Goal: Transaction & Acquisition: Purchase product/service

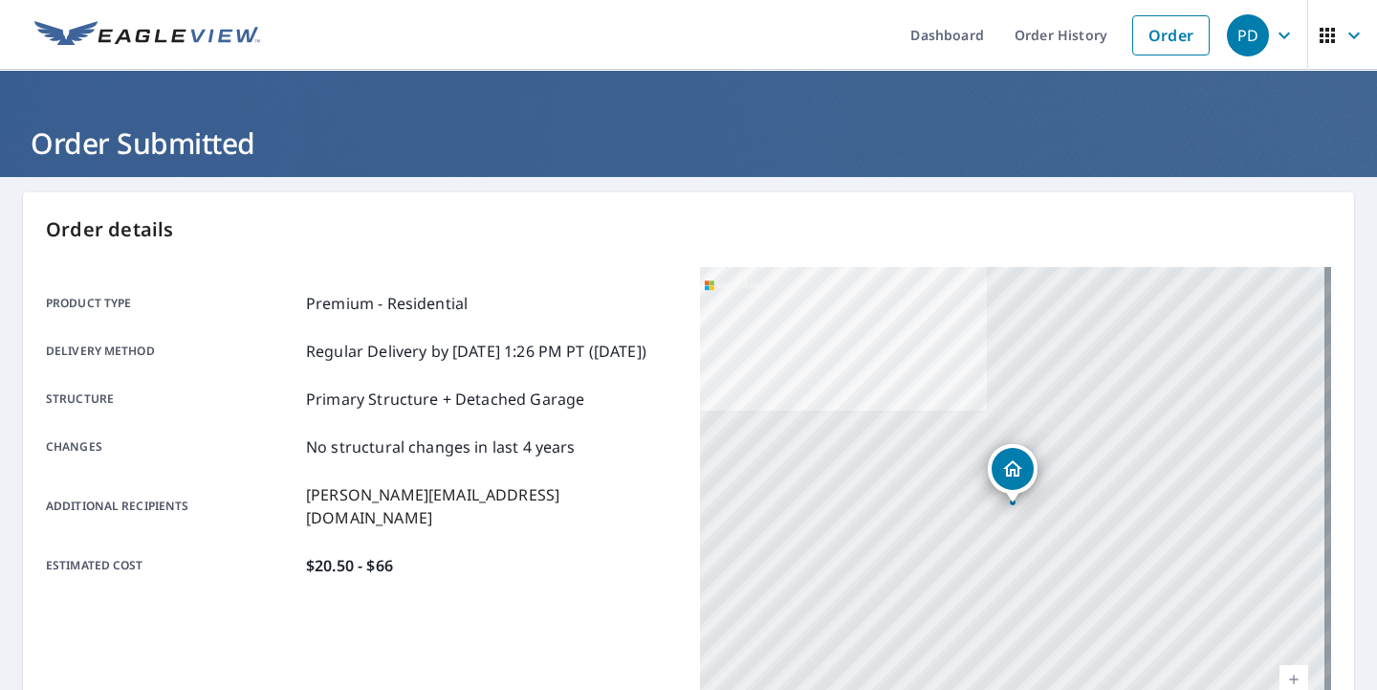
scroll to position [214, 0]
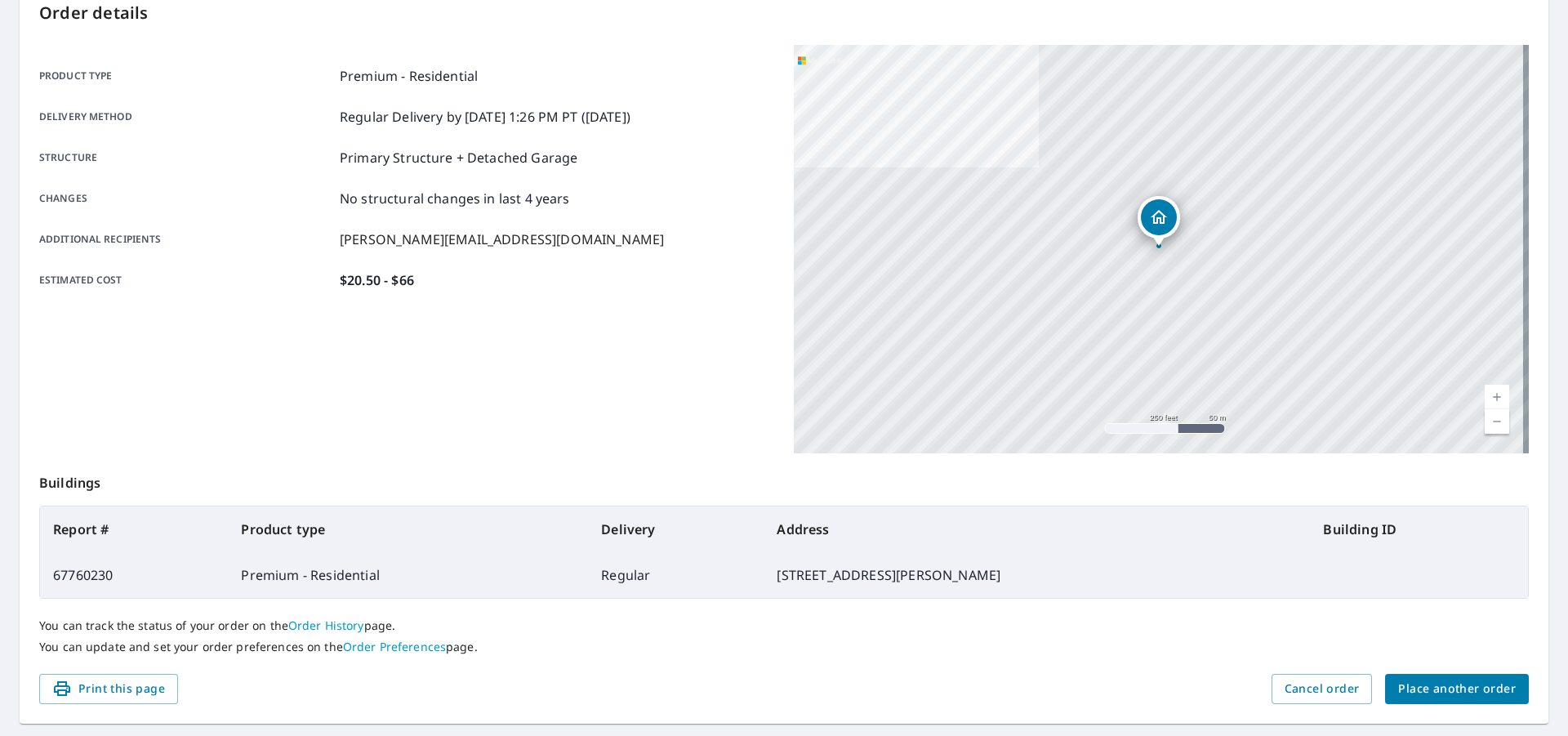
click at [1175, 588] on span "Place another order" at bounding box center [1457, 689] width 118 height 20
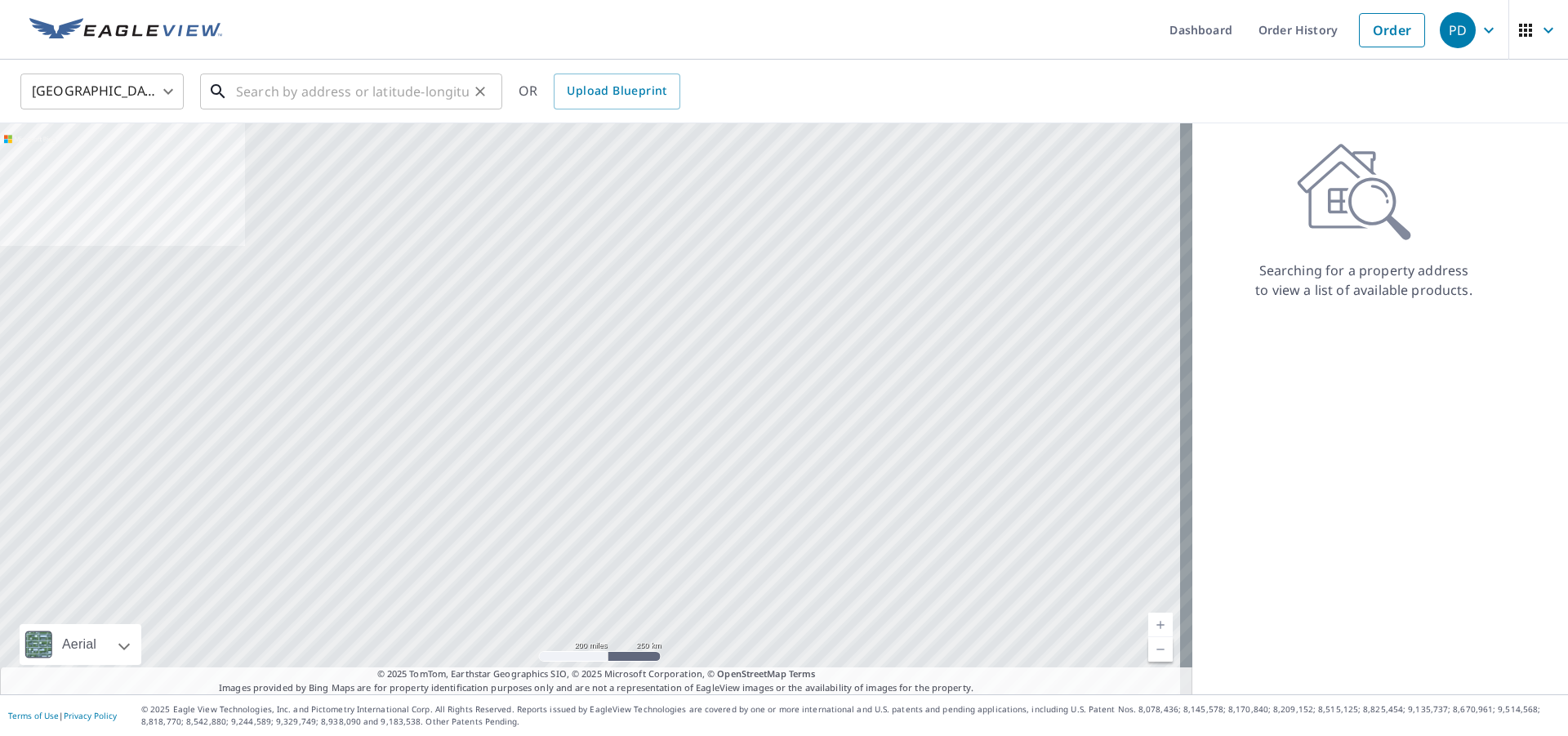
click at [341, 93] on input "text" at bounding box center [352, 91] width 233 height 46
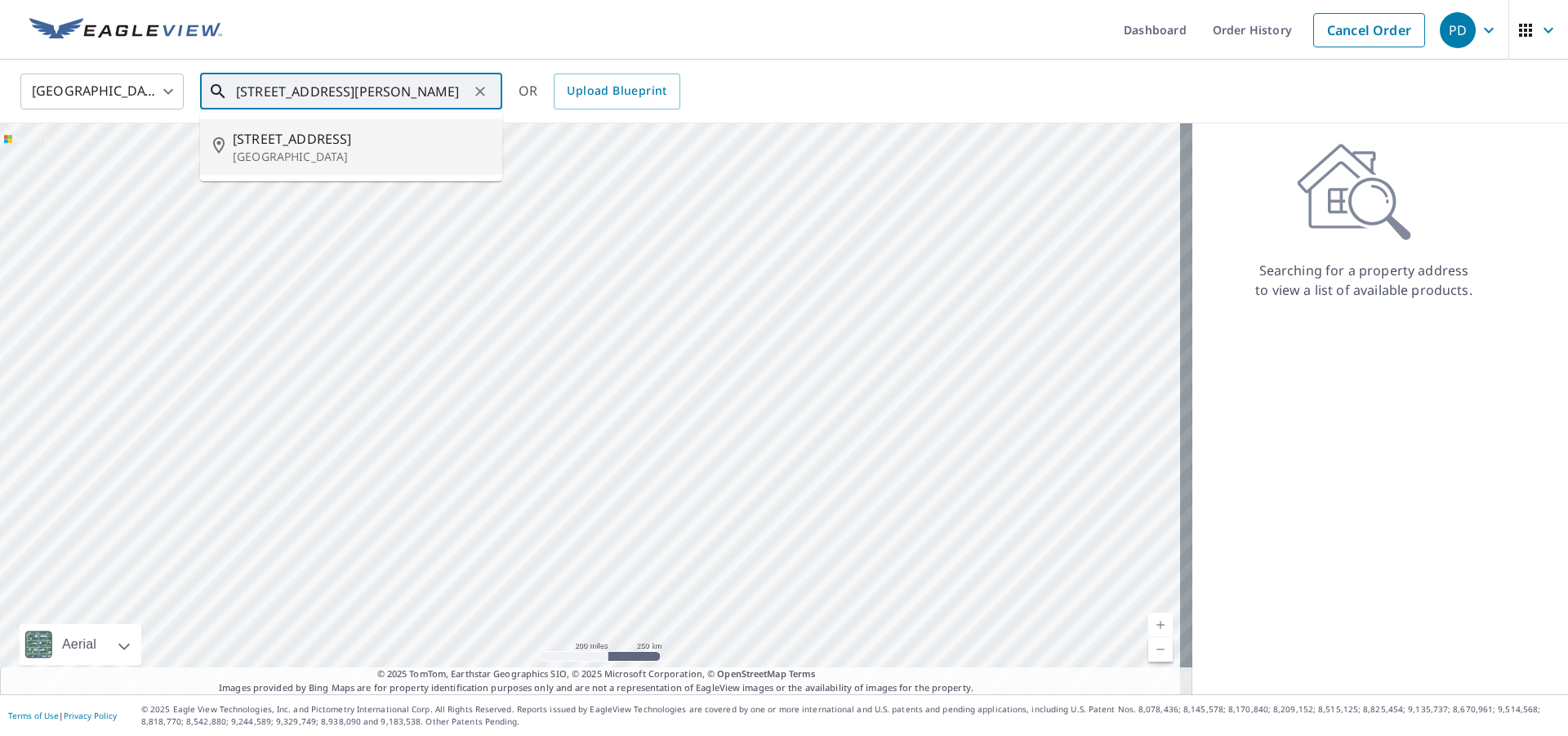
click at [312, 155] on p "[GEOGRAPHIC_DATA]" at bounding box center [361, 156] width 256 height 16
type input "[STREET_ADDRESS]"
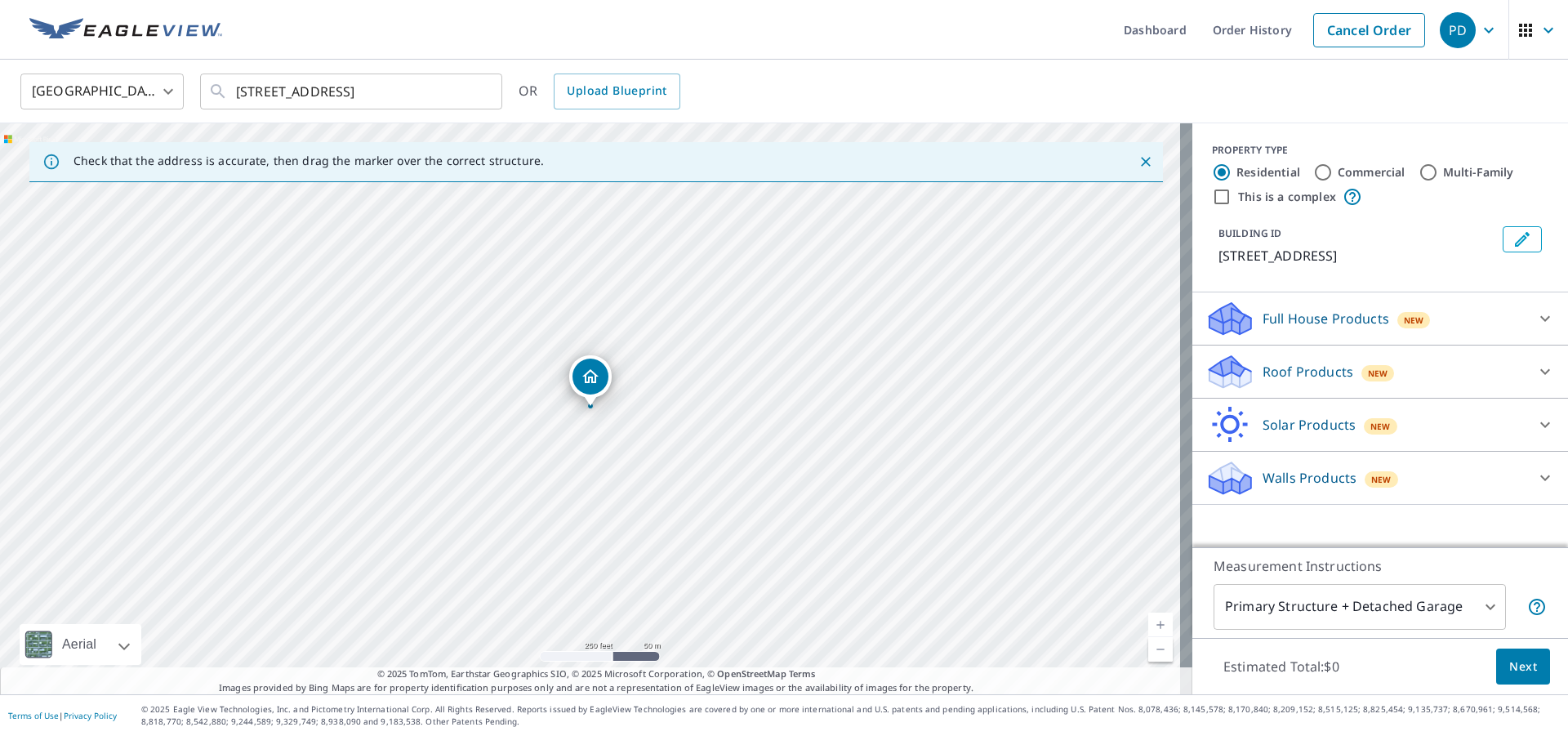
click at [1175, 382] on p "Roof Products" at bounding box center [1308, 371] width 91 height 20
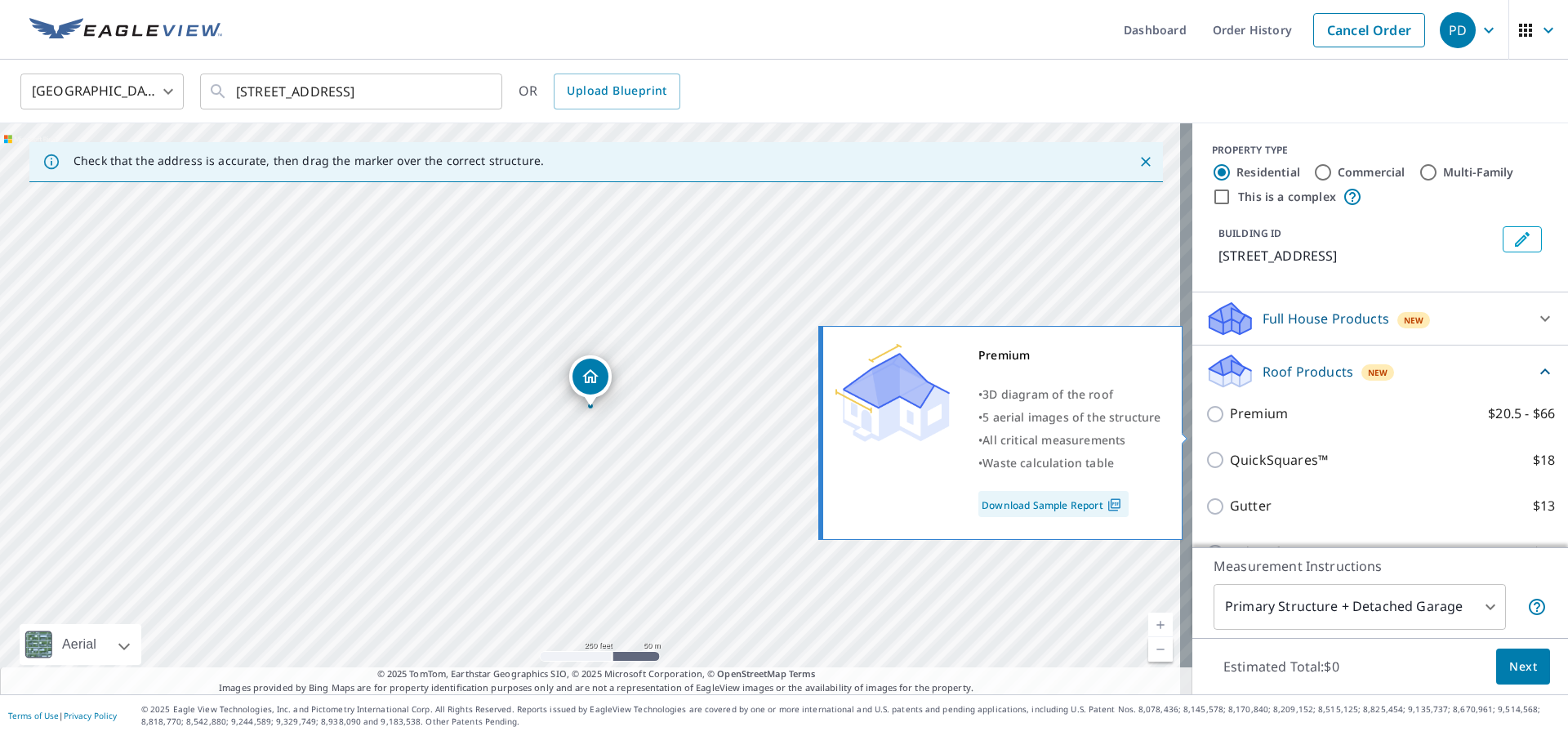
click at [1175, 423] on input "Premium $20.5 - $66" at bounding box center [1218, 413] width 25 height 20
checkbox input "true"
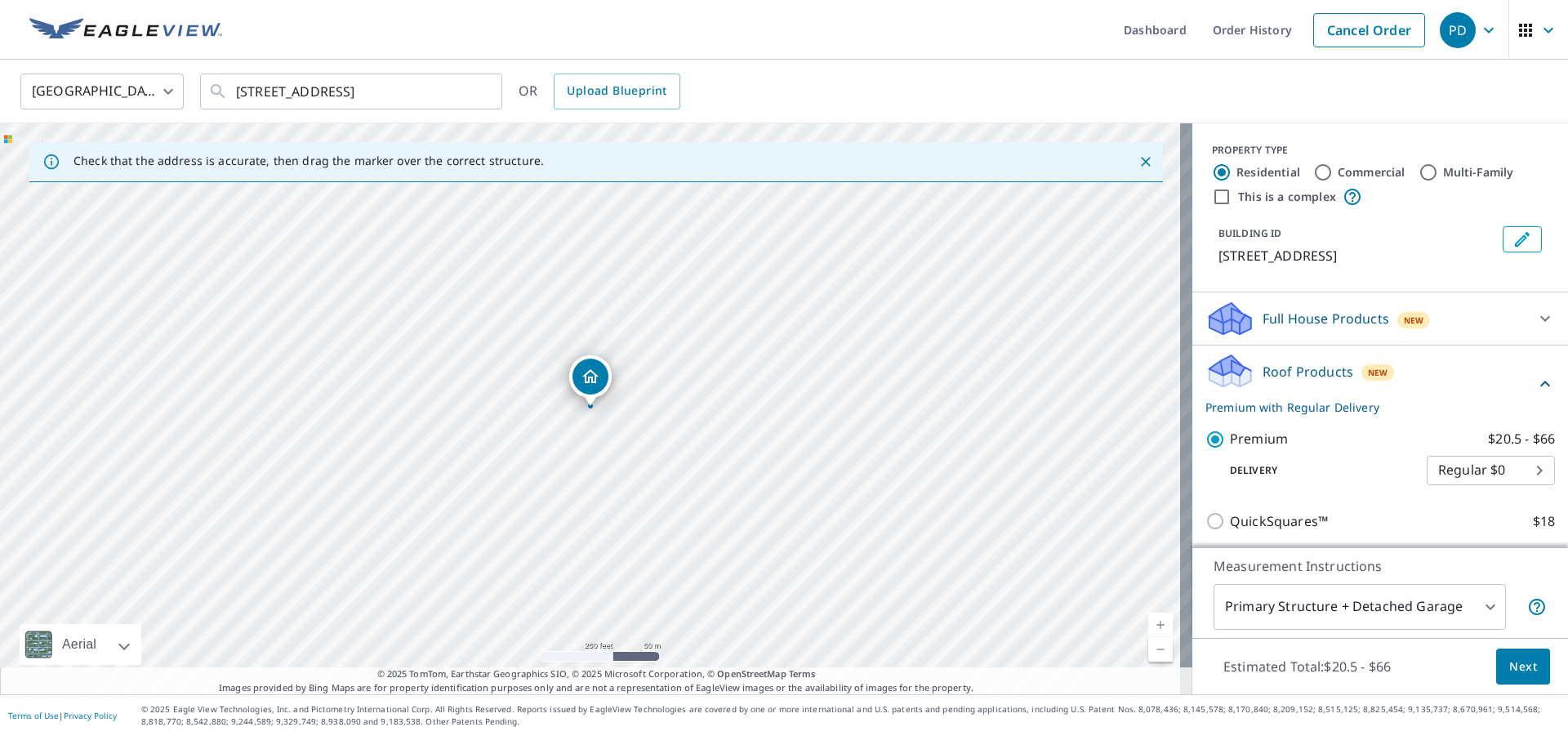
click at [1175, 588] on span "Next" at bounding box center [1523, 667] width 28 height 20
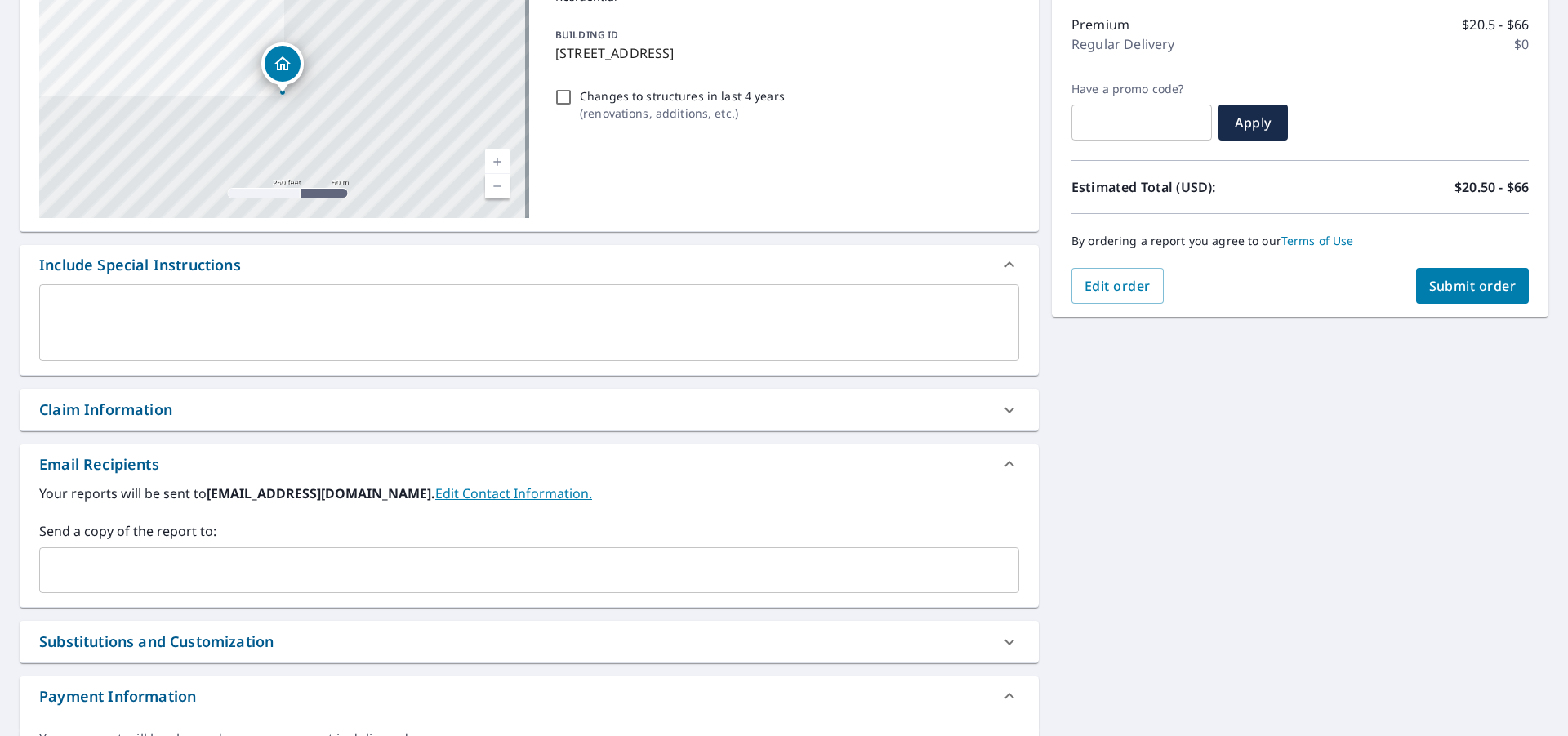
scroll to position [245, 0]
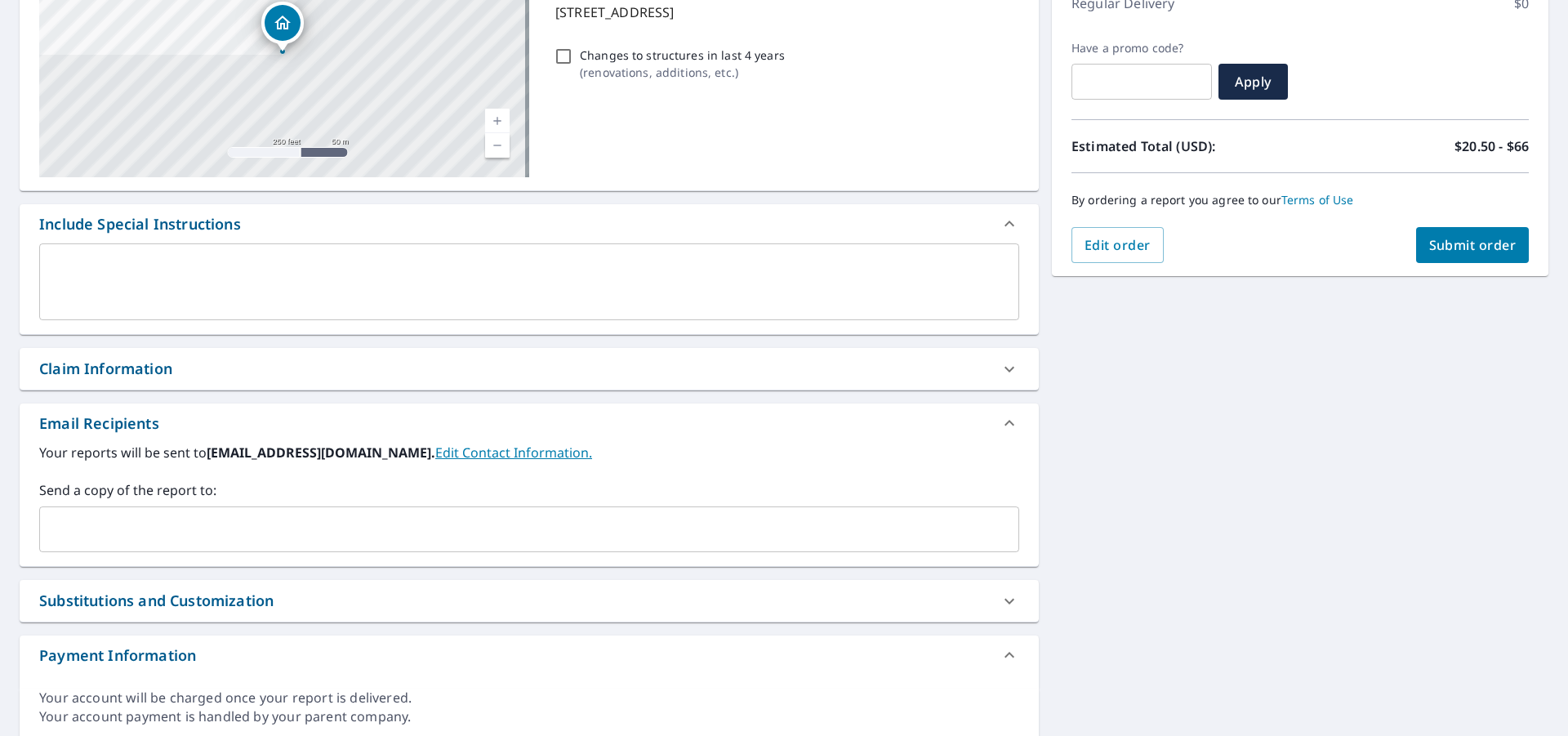
click at [196, 521] on input "text" at bounding box center [518, 529] width 941 height 31
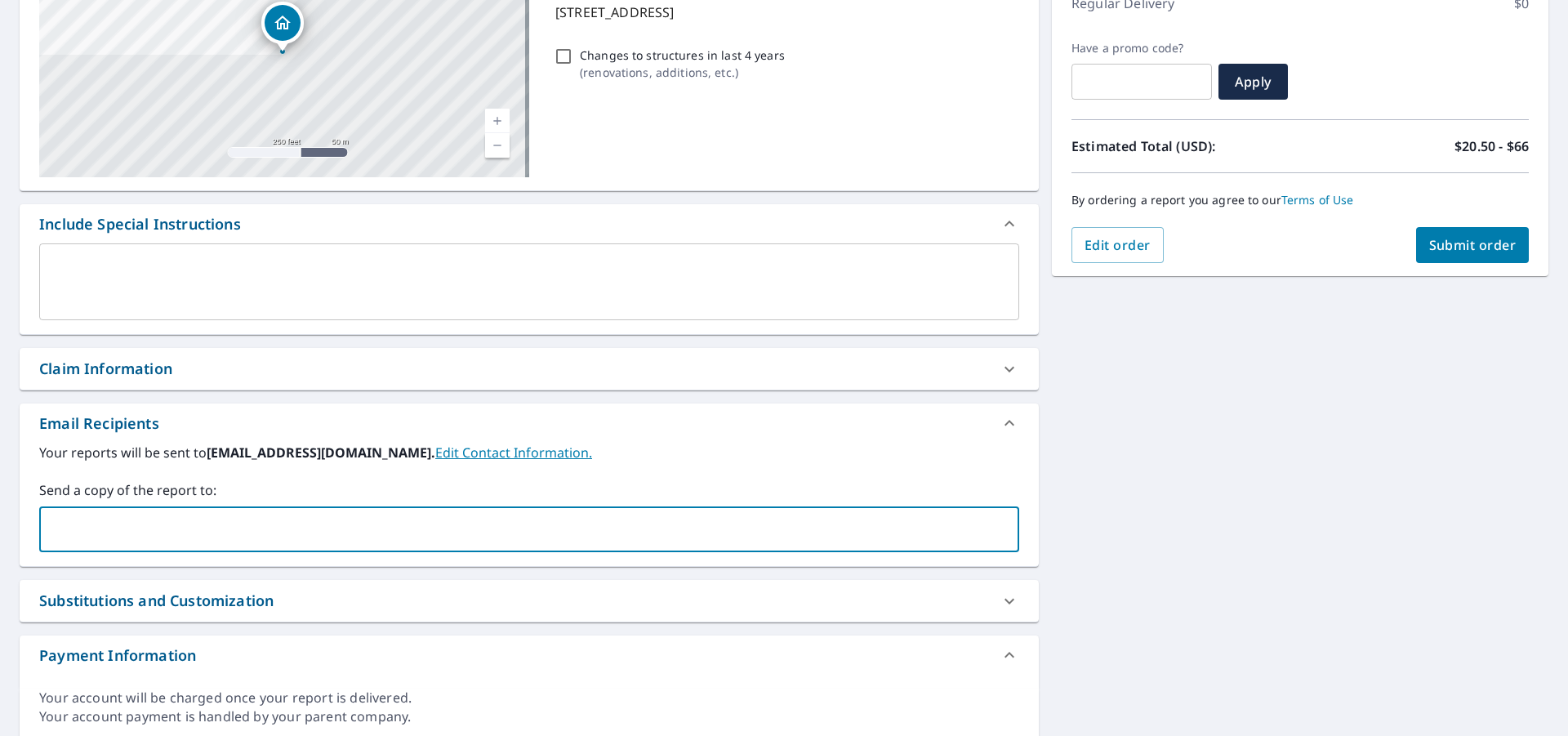
type input "[PERSON_NAME][EMAIL_ADDRESS][DOMAIN_NAME]"
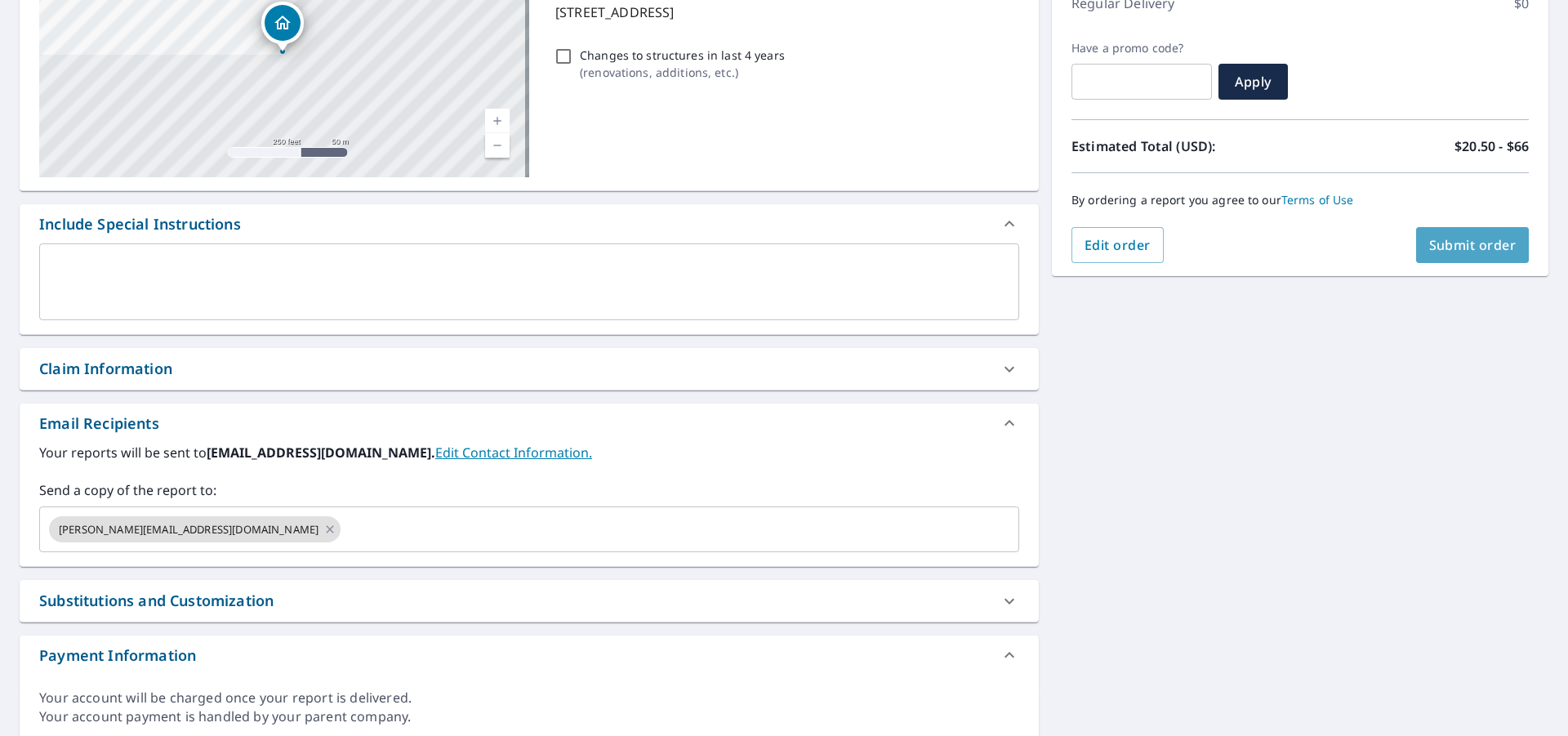
click at [1175, 242] on span "Submit order" at bounding box center [1473, 244] width 87 height 18
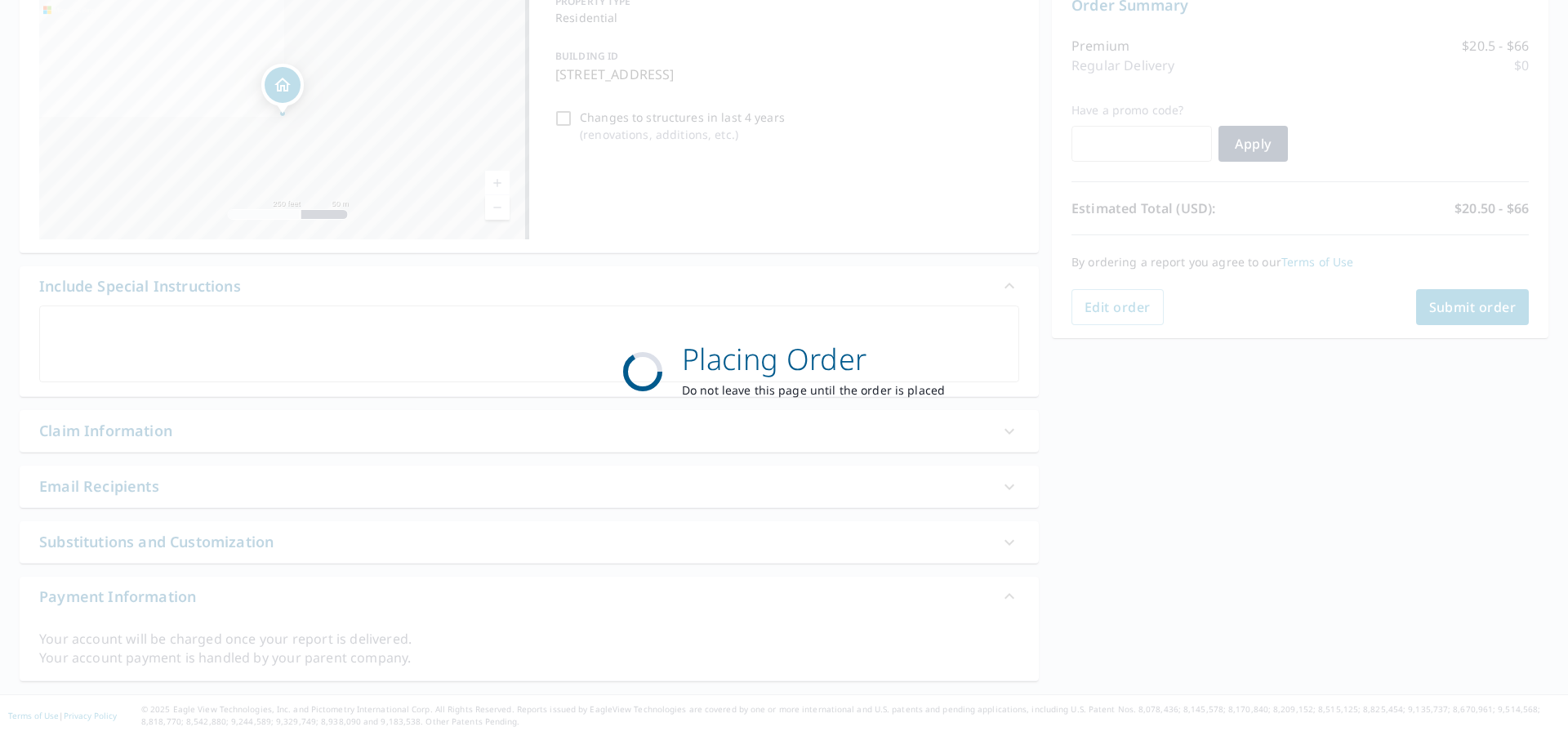
scroll to position [183, 0]
